Goal: Task Accomplishment & Management: Manage account settings

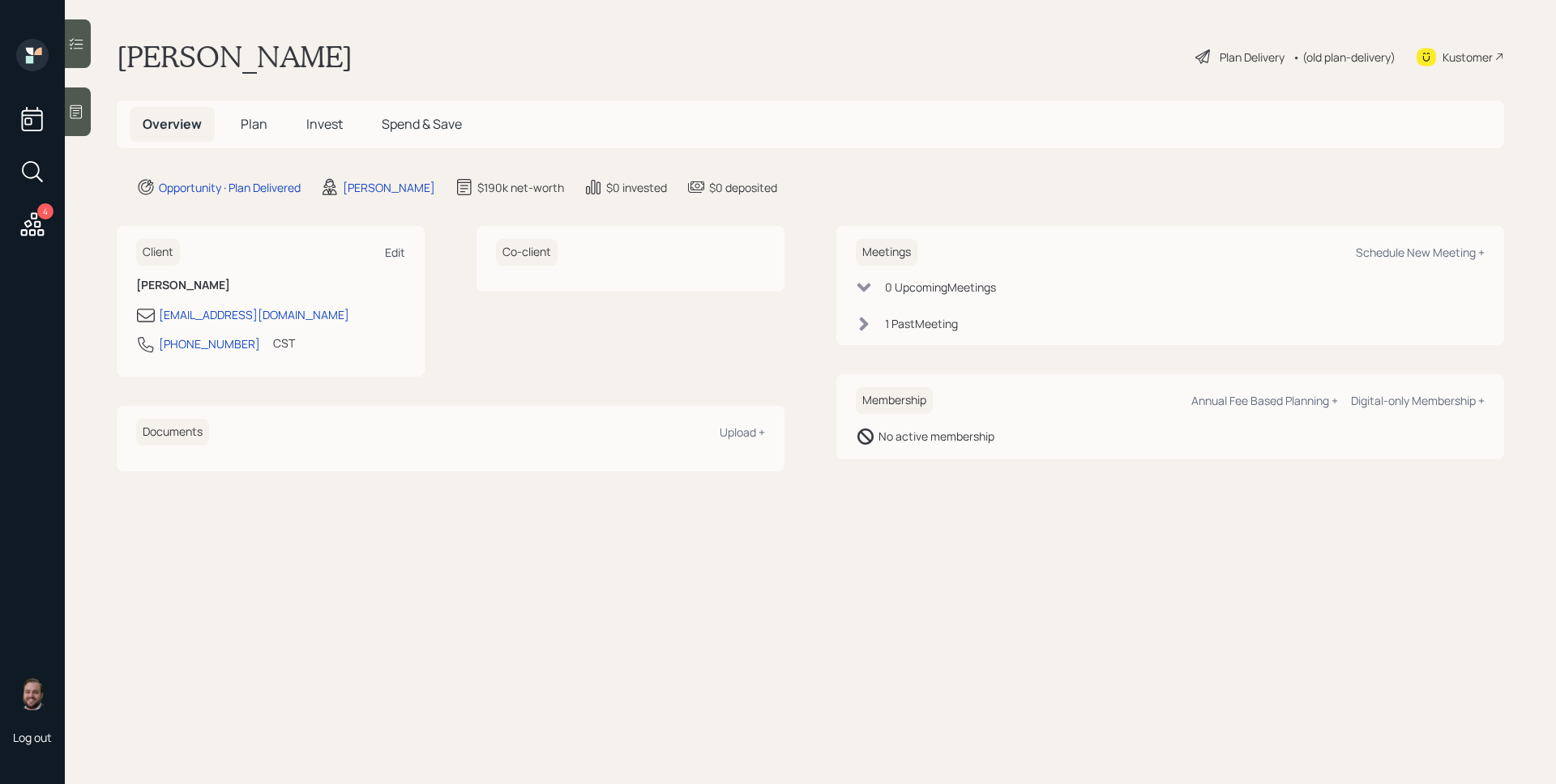
click at [388, 250] on div "Edit" at bounding box center [395, 252] width 20 height 15
select select "America/[GEOGRAPHIC_DATA]"
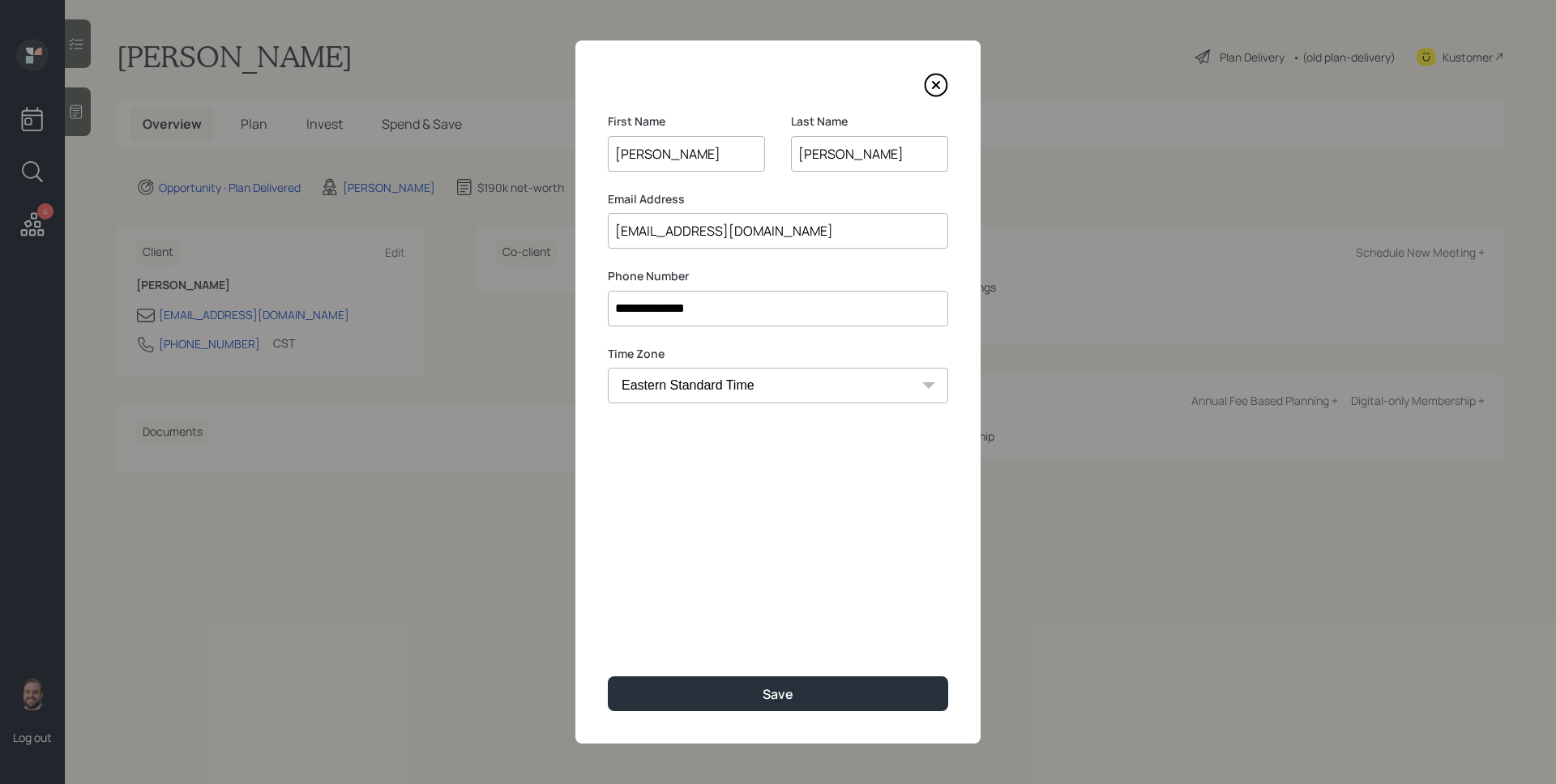
click at [683, 164] on input "[PERSON_NAME]" at bounding box center [686, 154] width 157 height 36
type input "[PERSON_NAME]"
click at [785, 701] on div "Save" at bounding box center [778, 694] width 31 height 18
